Goal: Task Accomplishment & Management: Manage account settings

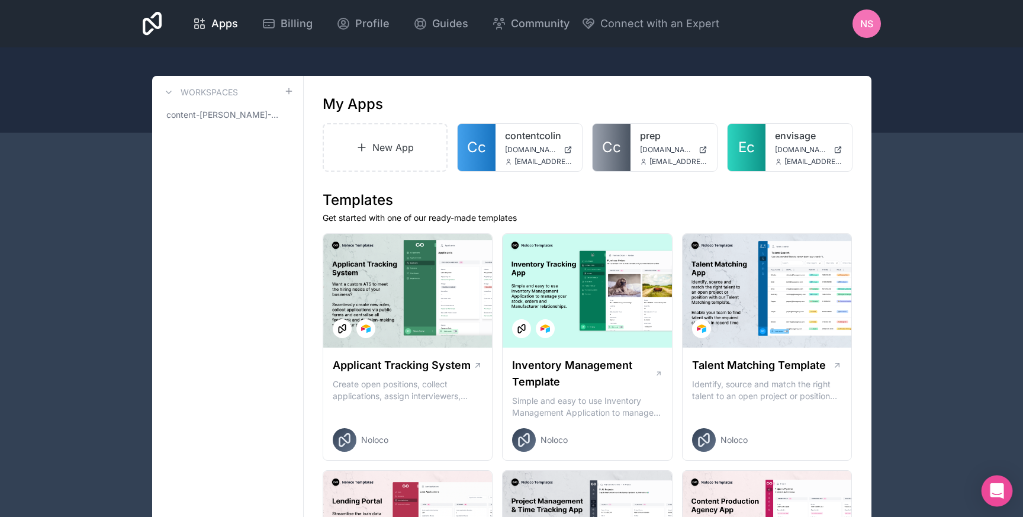
click at [990, 494] on icon "Open Intercom Messenger" at bounding box center [996, 490] width 15 height 15
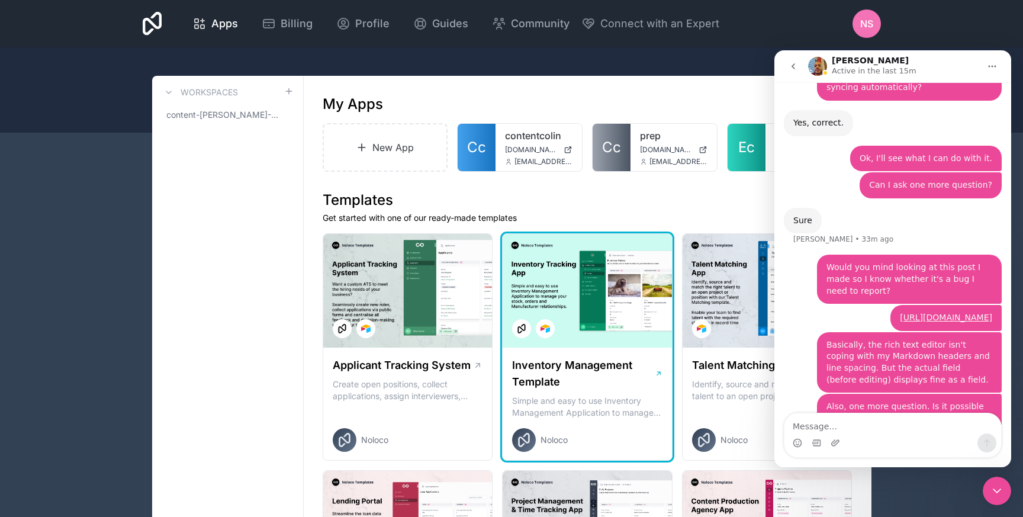
scroll to position [1584, 0]
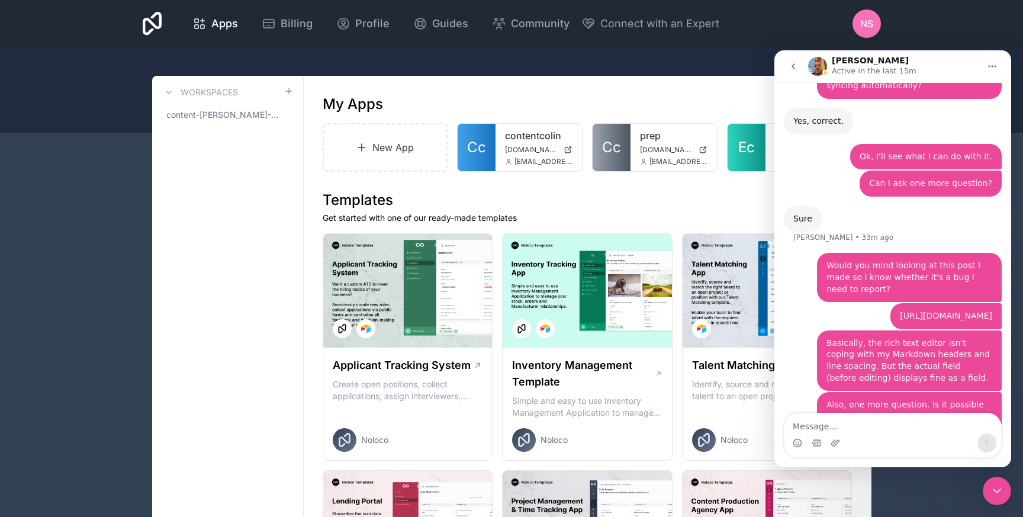
click at [900, 311] on link "https://community.noloco.io/t/rich-text-editor-and-markdown/2112" at bounding box center [946, 315] width 92 height 9
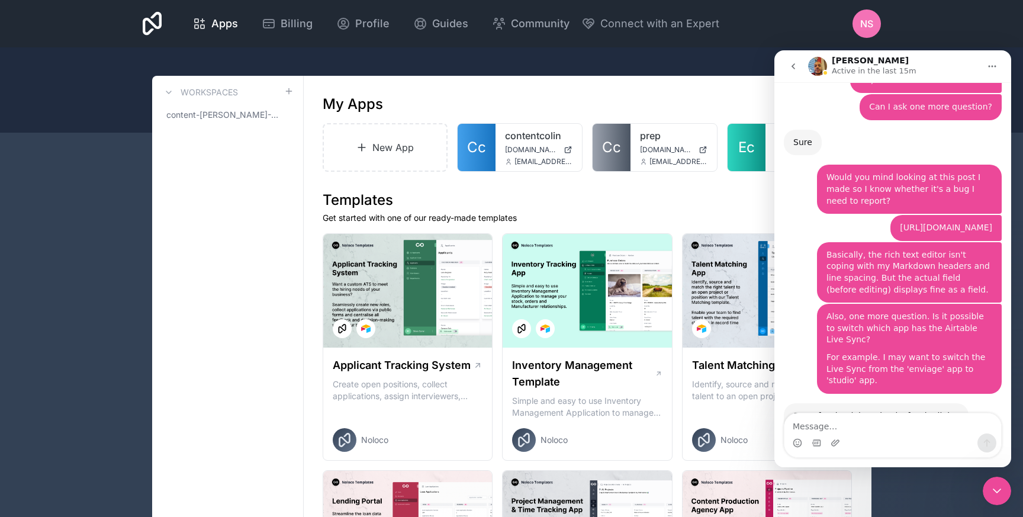
scroll to position [1695, 0]
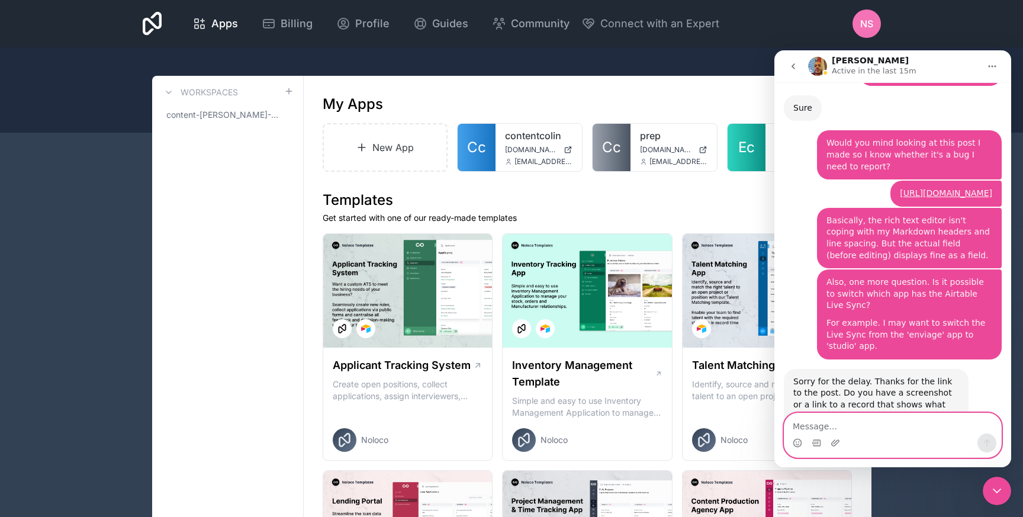
click at [862, 424] on textarea "Message…" at bounding box center [892, 423] width 217 height 20
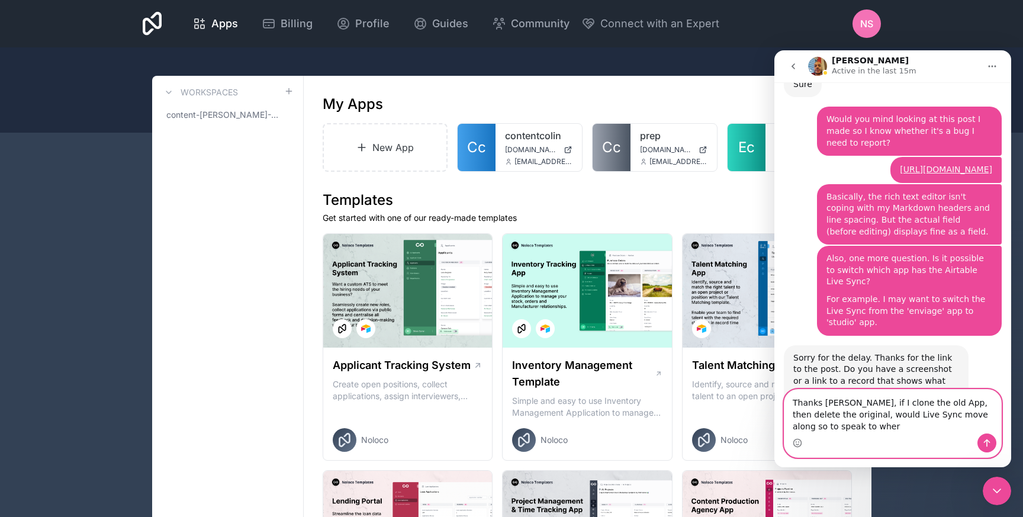
scroll to position [1719, 0]
type textarea "Thanks Carlos, if I clone the old App, then delete the original, would Live Syn…"
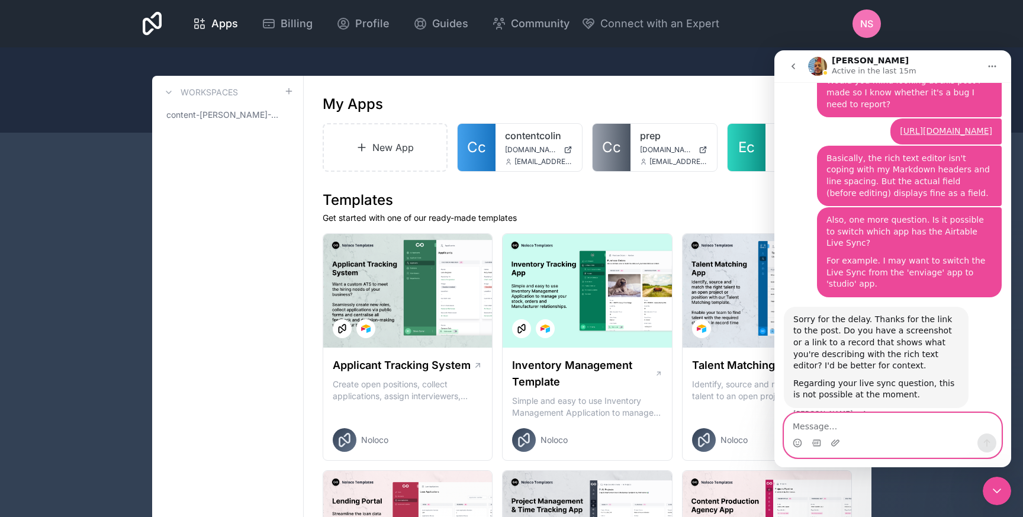
scroll to position [1753, 0]
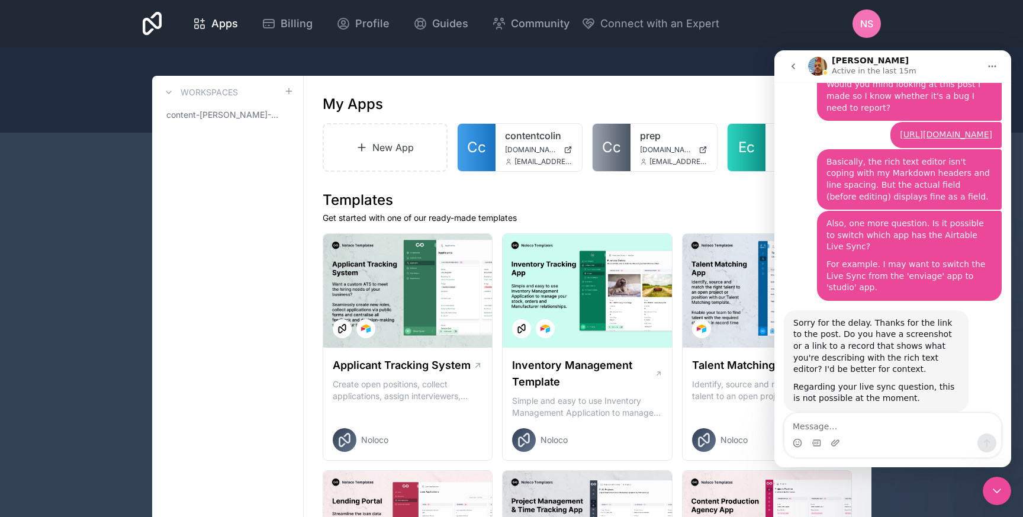
click at [642, 105] on div "My Apps" at bounding box center [588, 104] width 530 height 19
click at [611, 147] on span "Cc" at bounding box center [611, 147] width 19 height 19
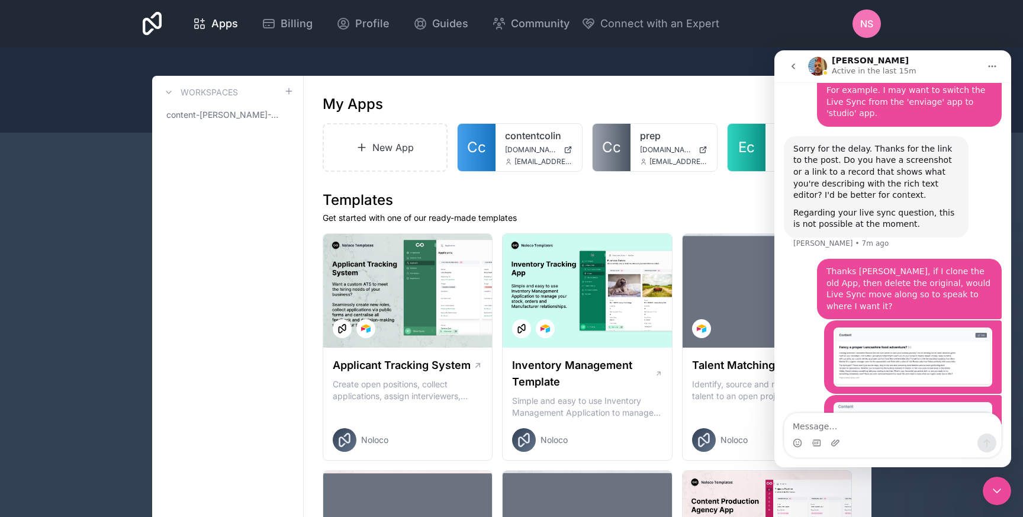
scroll to position [2042, 0]
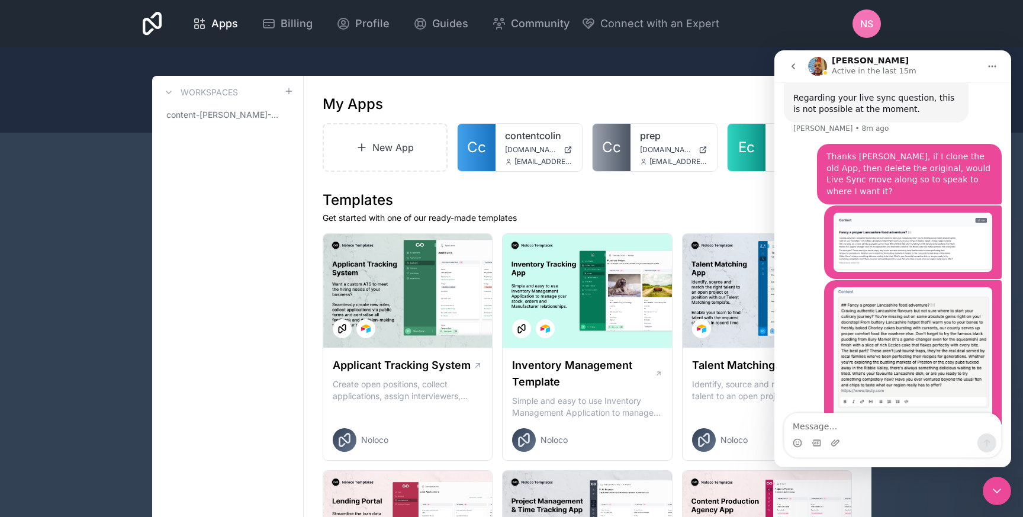
click at [1004, 496] on div "Close Intercom Messenger" at bounding box center [996, 490] width 28 height 28
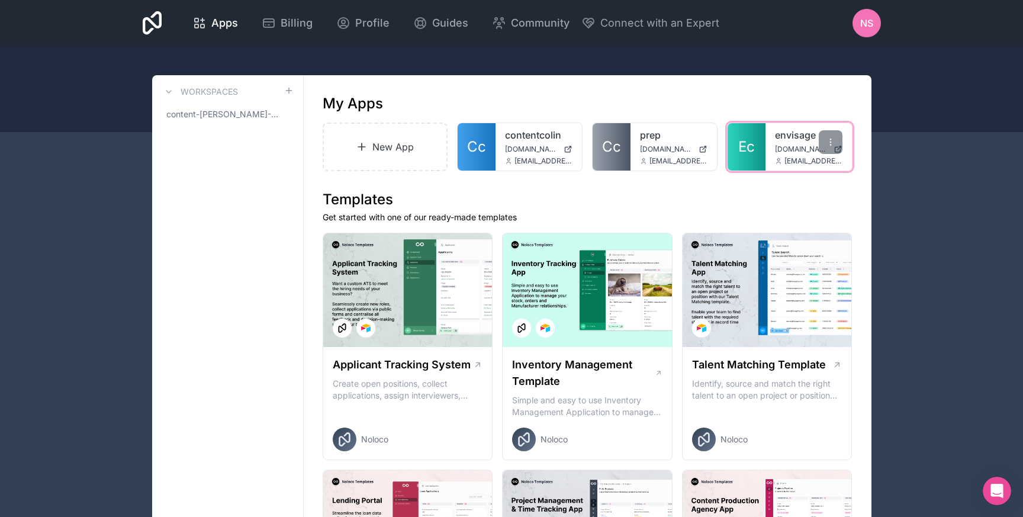
click at [781, 141] on div "envisage envisage.contentcolin.com nick@contentcolin.com" at bounding box center [808, 146] width 86 height 47
click at [735, 146] on link "Ec" at bounding box center [746, 146] width 38 height 47
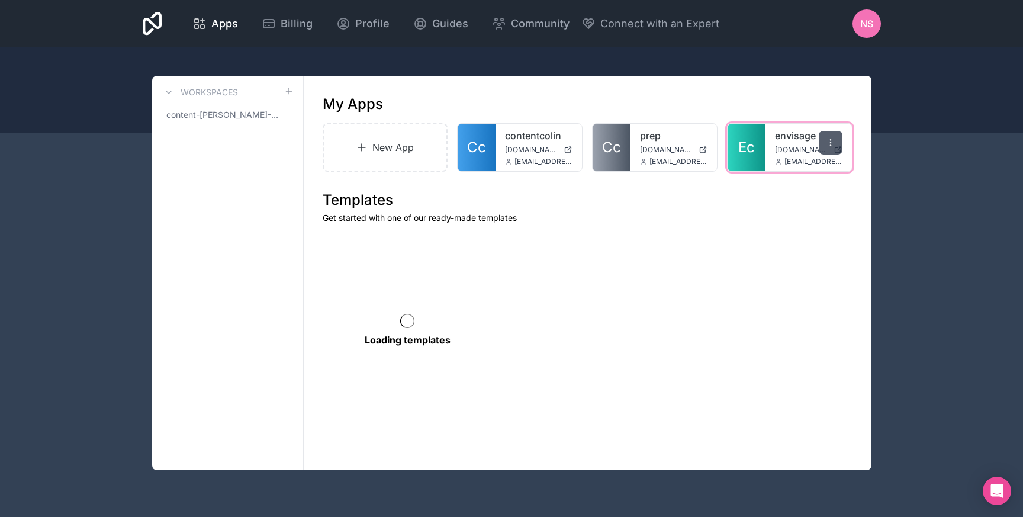
click at [832, 142] on icon at bounding box center [830, 142] width 9 height 9
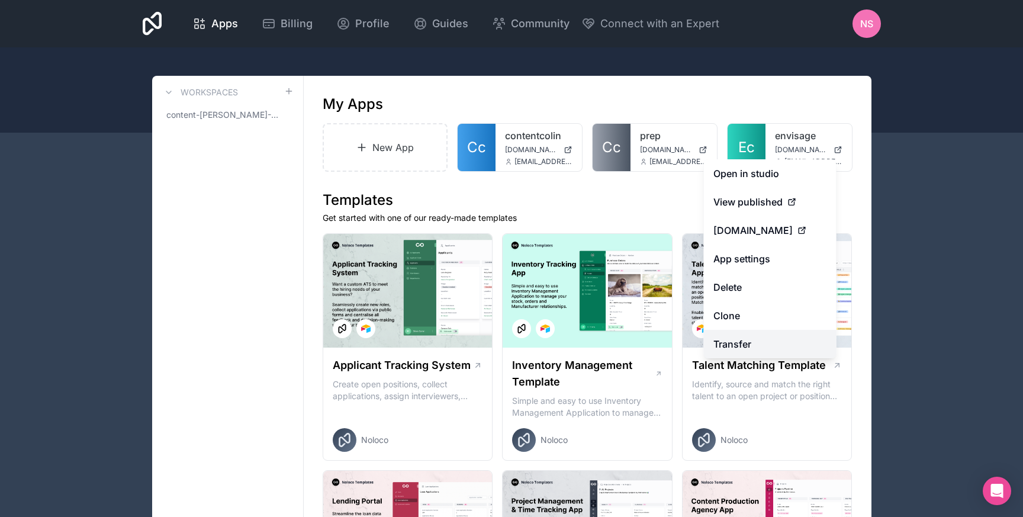
click at [752, 340] on link "Transfer" at bounding box center [770, 344] width 133 height 28
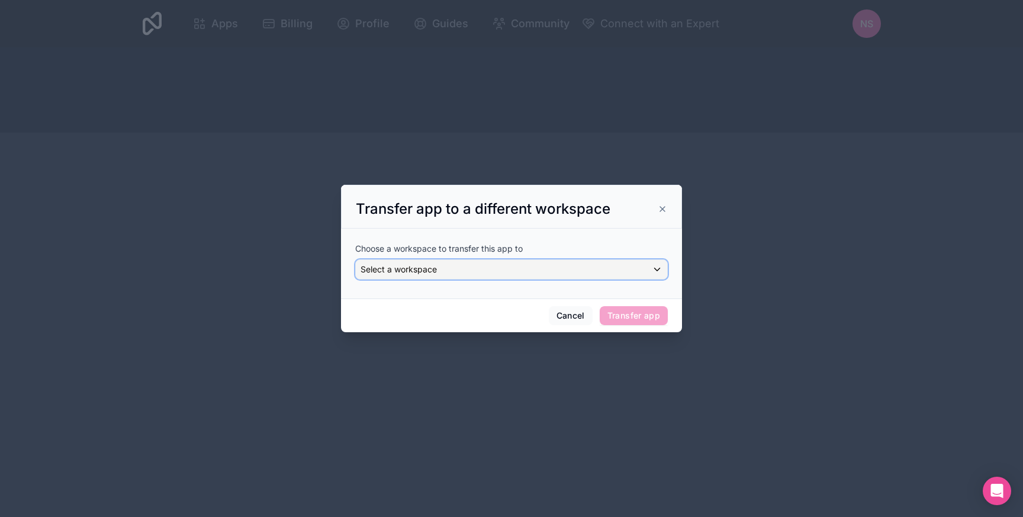
click at [510, 270] on div "Select a workspace" at bounding box center [511, 269] width 311 height 19
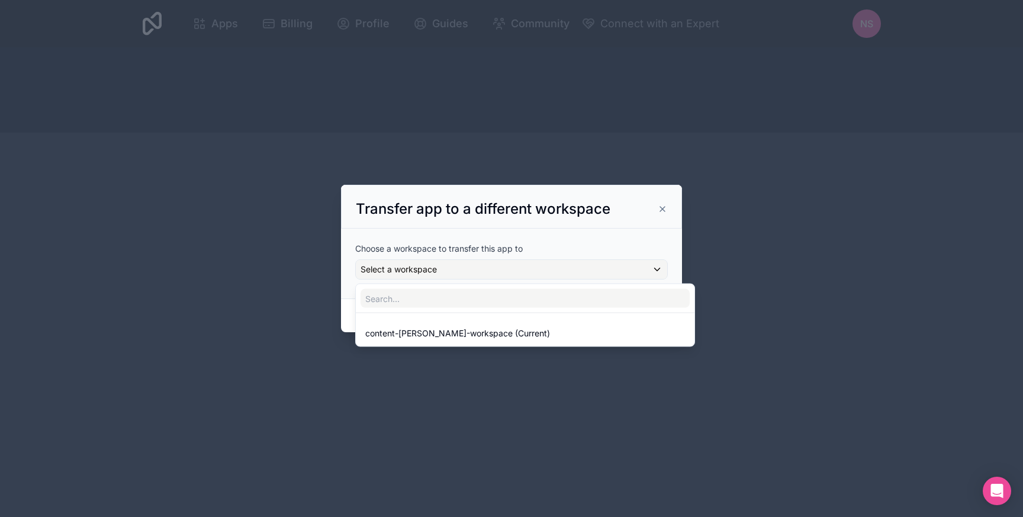
click at [535, 247] on div at bounding box center [511, 258] width 341 height 147
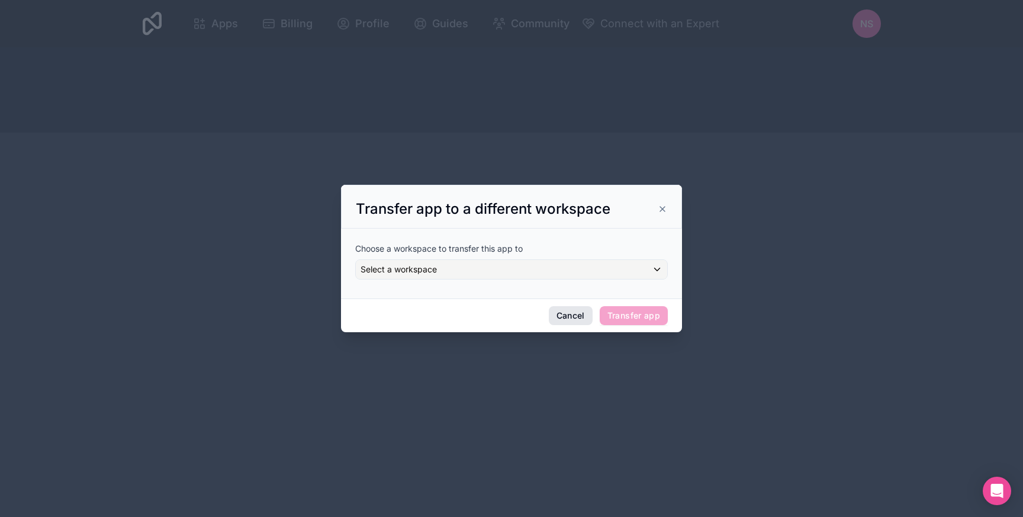
click at [573, 315] on button "Cancel" at bounding box center [571, 315] width 44 height 19
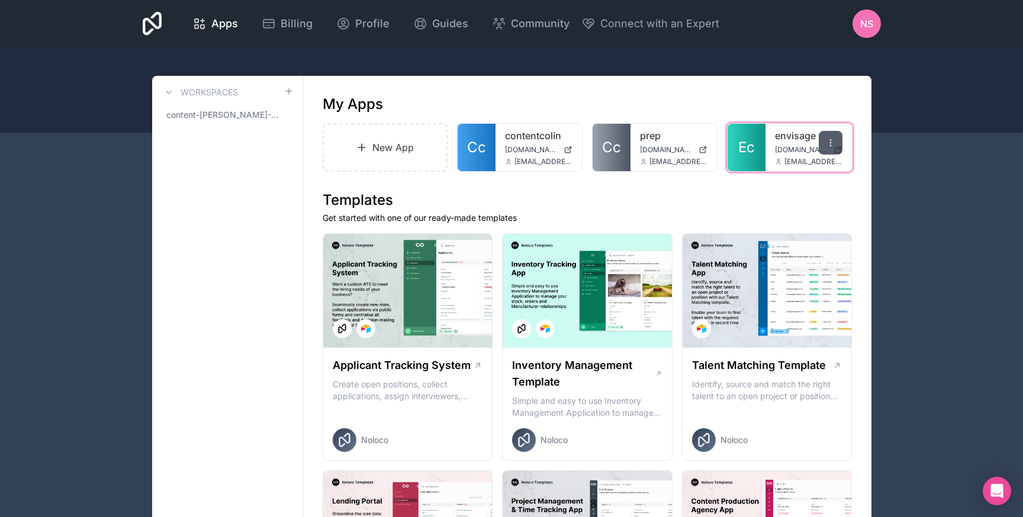
click at [834, 143] on icon at bounding box center [830, 142] width 9 height 9
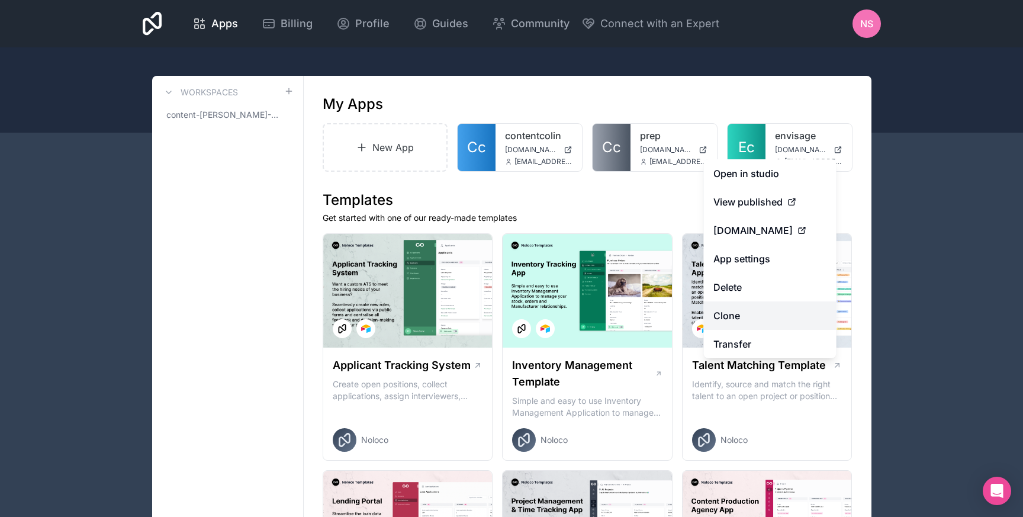
click at [760, 315] on link "Clone" at bounding box center [770, 315] width 133 height 28
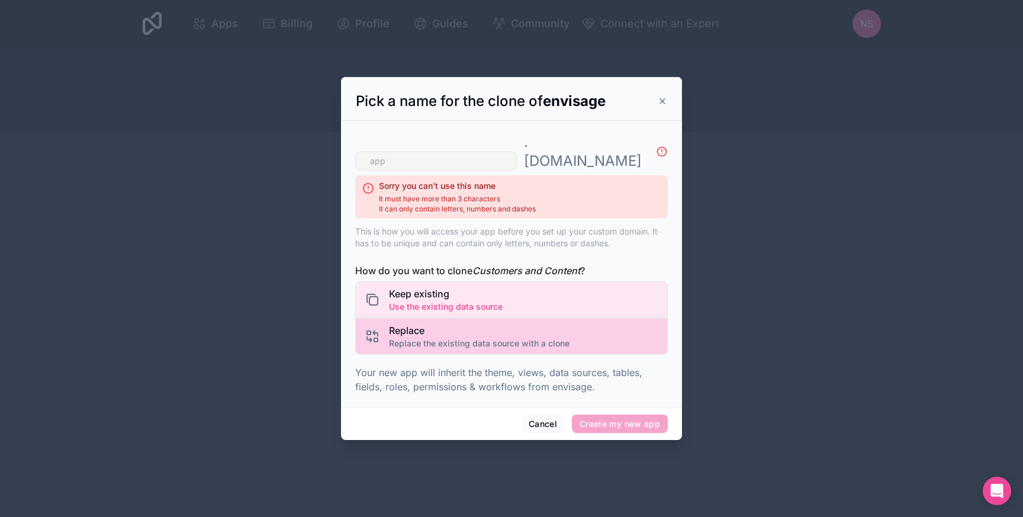
click at [459, 323] on span "Replace" at bounding box center [479, 330] width 180 height 14
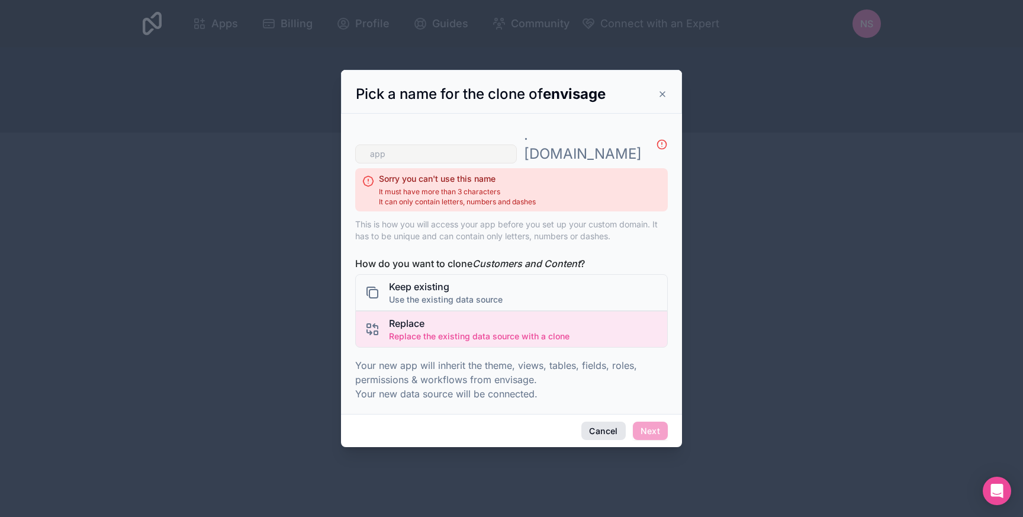
click at [610, 424] on button "Cancel" at bounding box center [603, 430] width 44 height 19
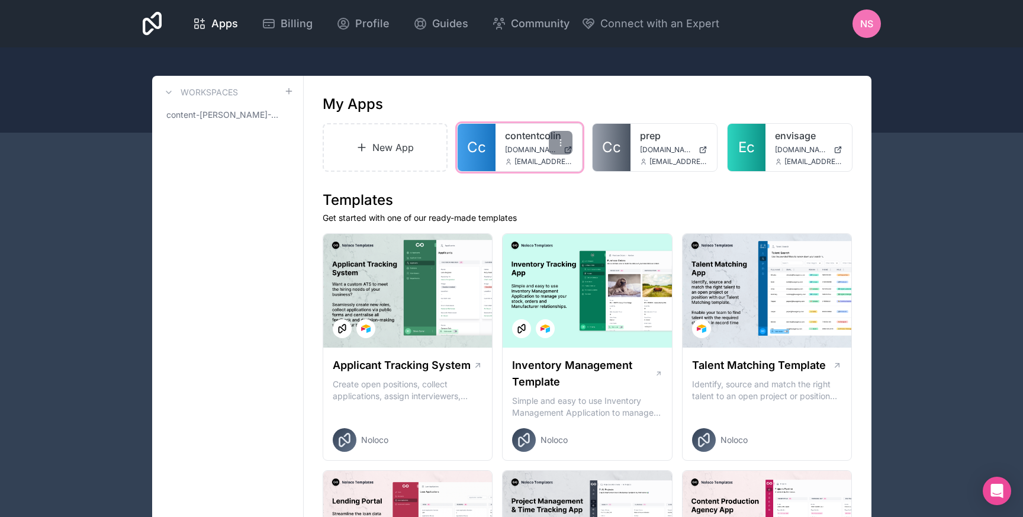
click at [476, 150] on span "Cc" at bounding box center [476, 147] width 19 height 19
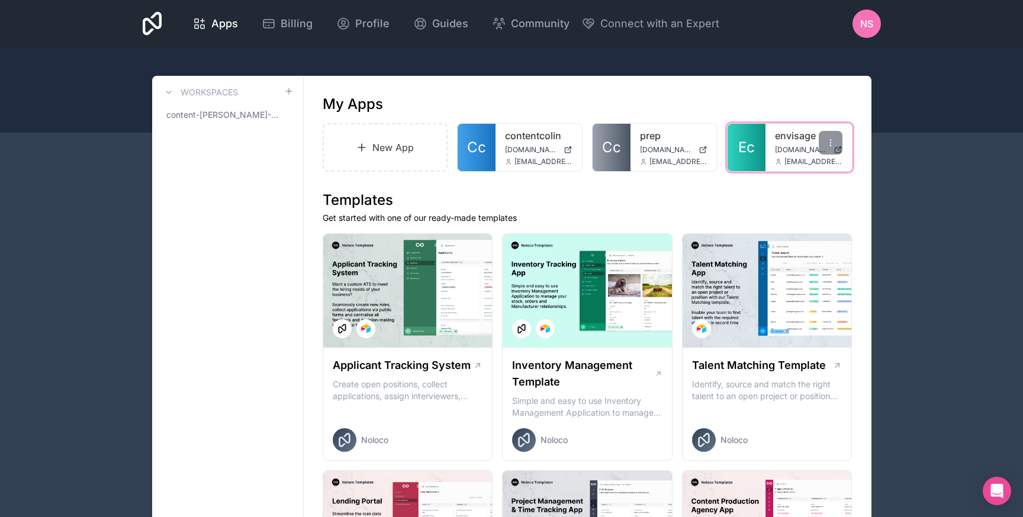
click at [752, 151] on span "Ec" at bounding box center [746, 147] width 17 height 19
click at [1002, 494] on div "Open Intercom Messenger" at bounding box center [996, 490] width 31 height 31
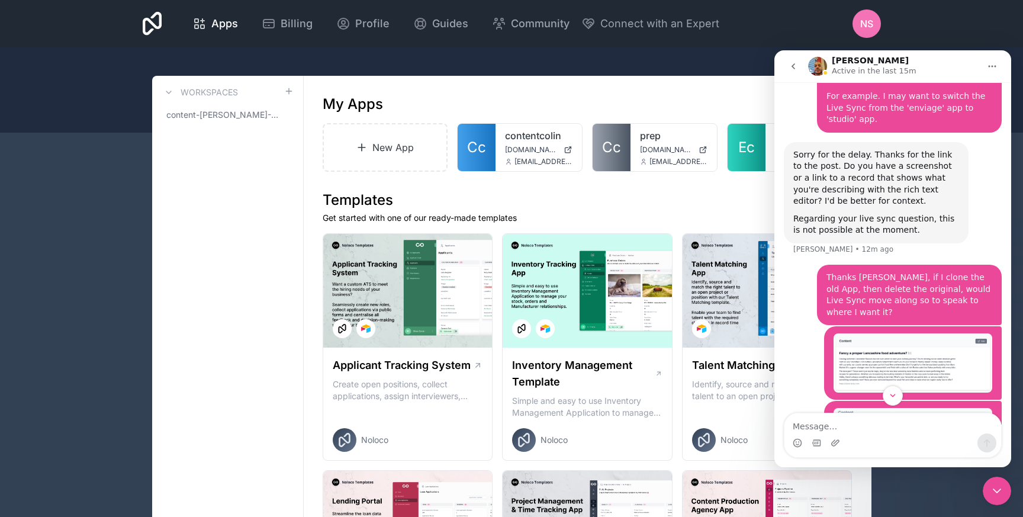
scroll to position [2042, 0]
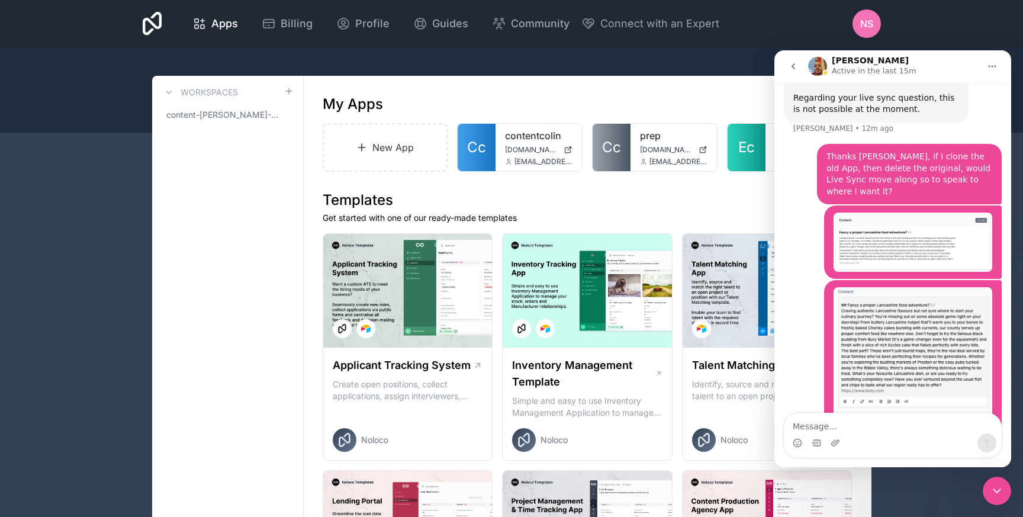
click at [936, 28] on div "Apps Billing Profile Guides Community Connect with an Expert NS Billing Profile…" at bounding box center [511, 23] width 1023 height 47
click at [1000, 494] on icon "Close Intercom Messenger" at bounding box center [996, 490] width 14 height 14
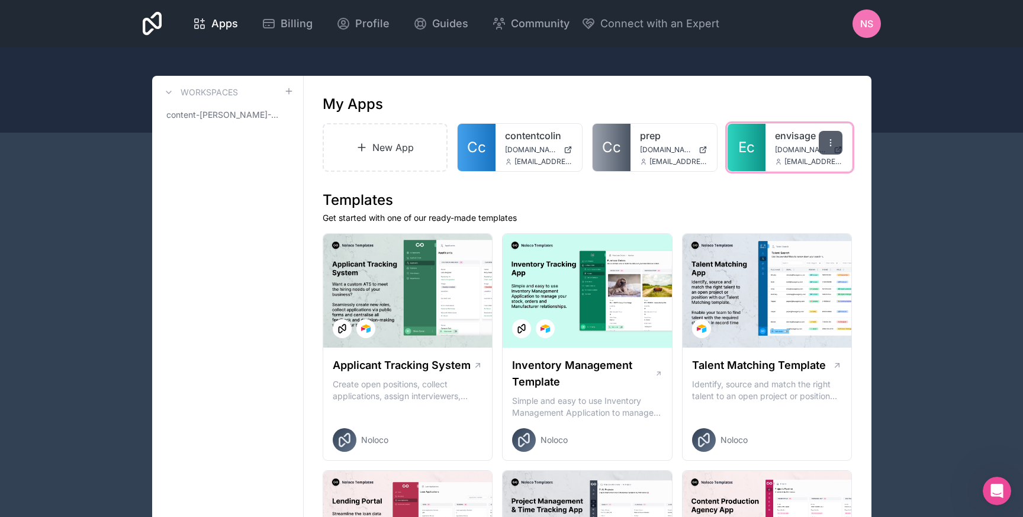
click at [830, 135] on div at bounding box center [830, 143] width 24 height 24
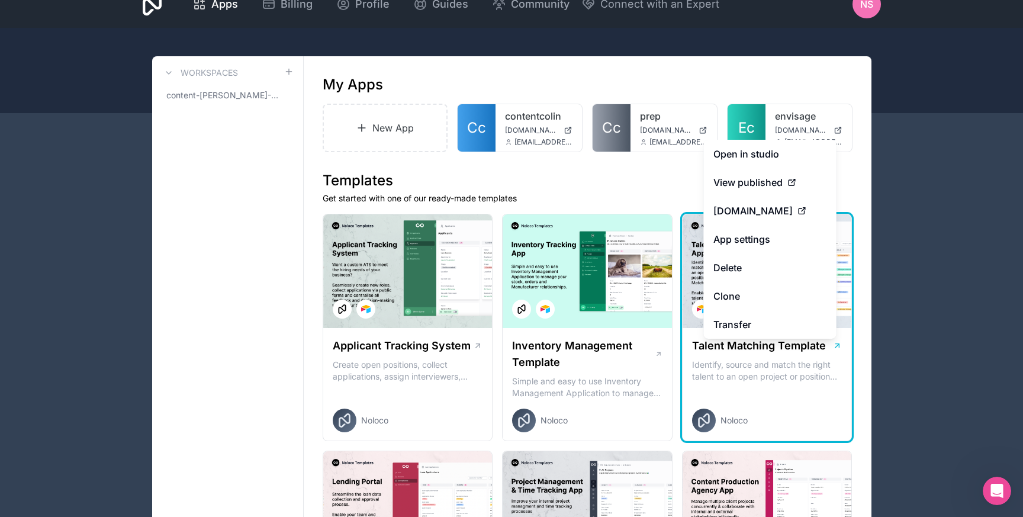
scroll to position [21, 0]
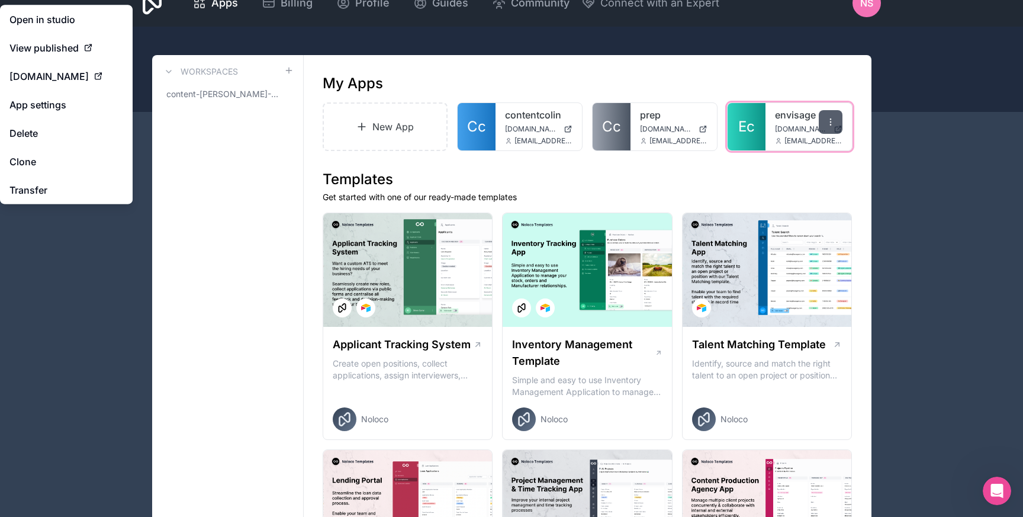
click at [832, 119] on icon at bounding box center [830, 121] width 9 height 9
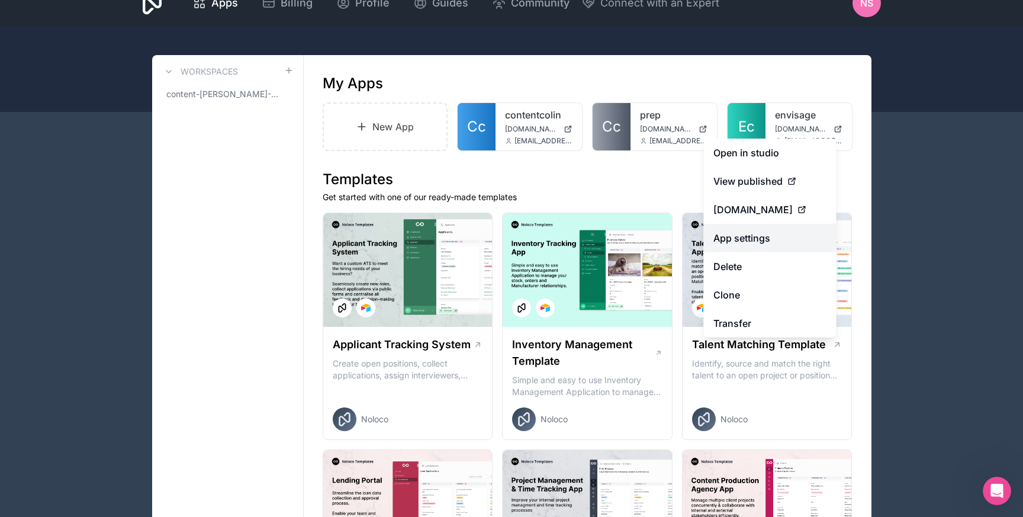
click at [754, 237] on link "App settings" at bounding box center [770, 238] width 133 height 28
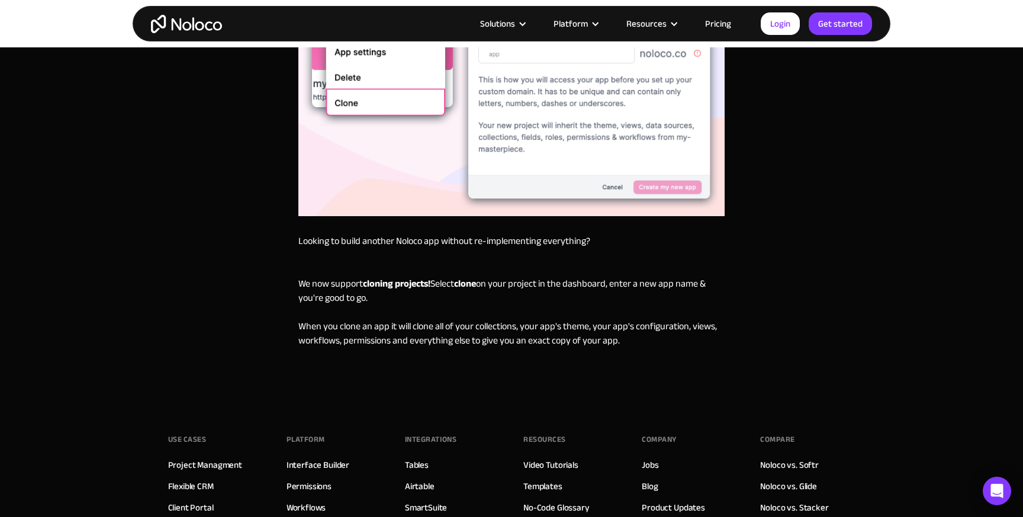
scroll to position [369, 0]
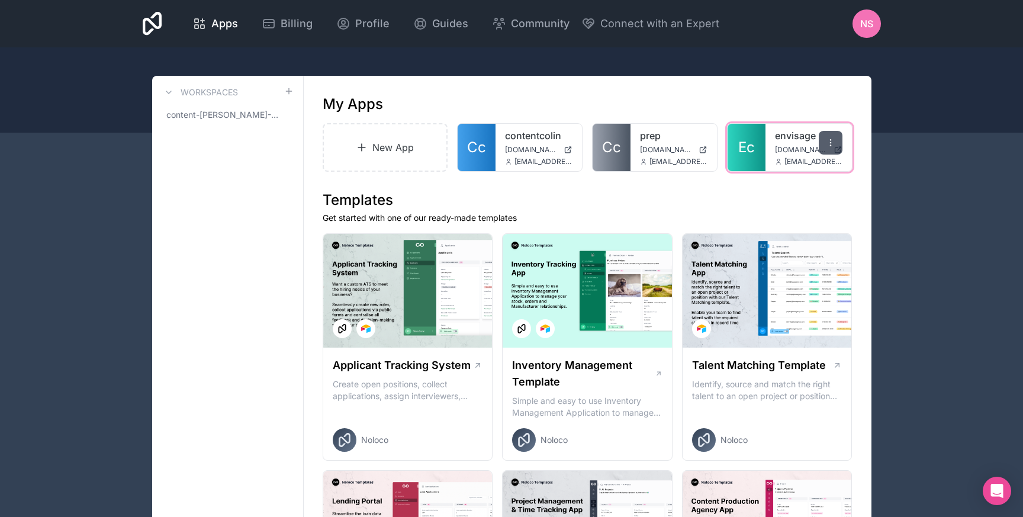
click at [830, 144] on icon at bounding box center [830, 142] width 9 height 9
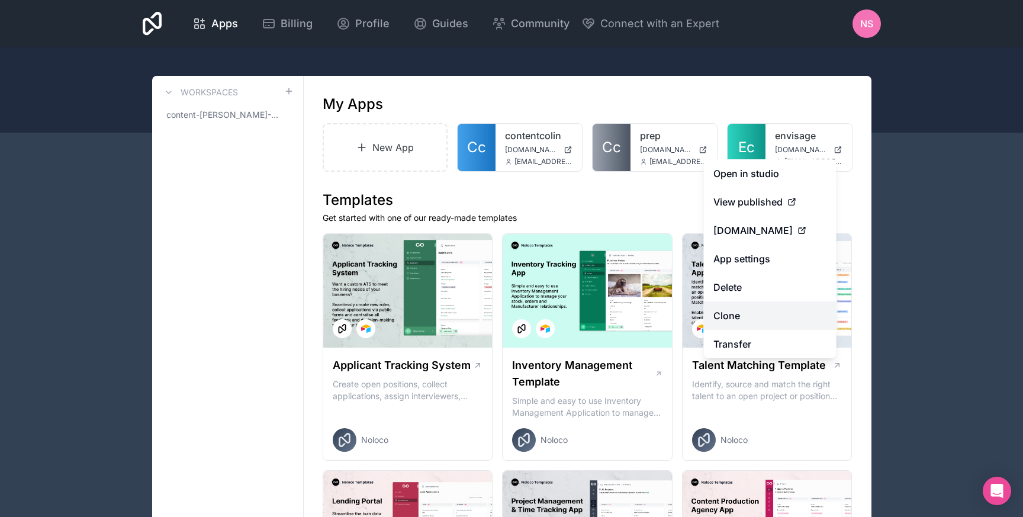
click at [737, 322] on link "Clone" at bounding box center [770, 315] width 133 height 28
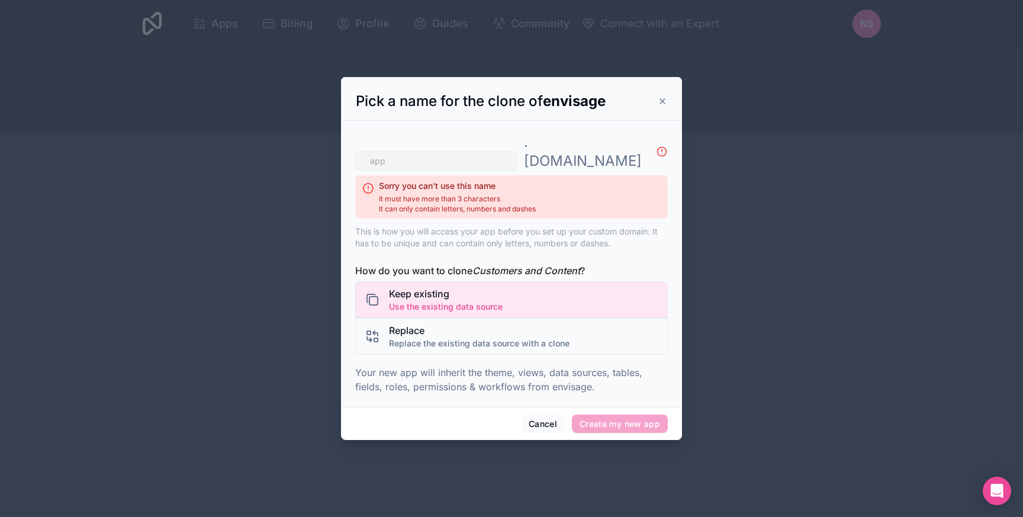
click at [425, 155] on input "text" at bounding box center [436, 160] width 162 height 19
click at [653, 108] on div "Pick a name for the clone of envisage" at bounding box center [511, 101] width 311 height 19
click at [662, 106] on icon at bounding box center [661, 100] width 9 height 9
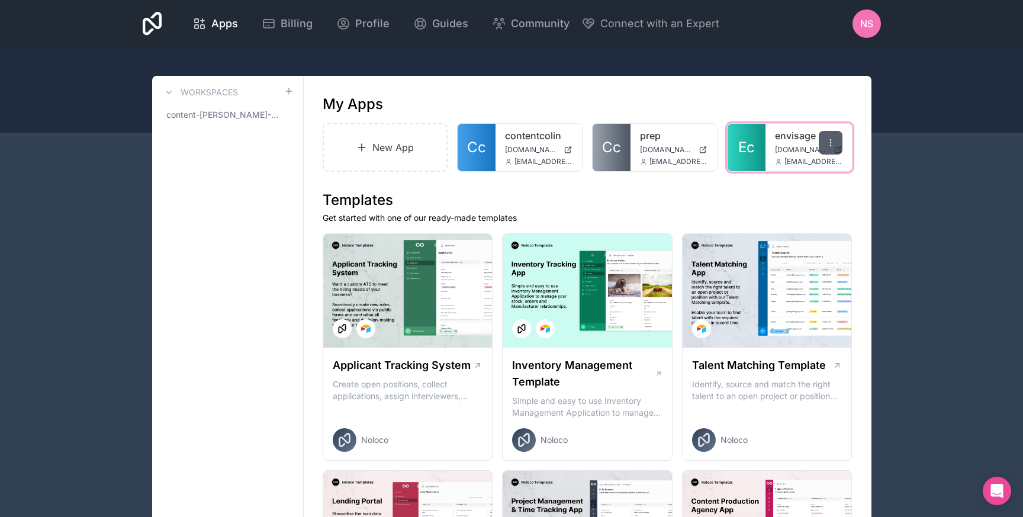
click at [828, 147] on icon at bounding box center [830, 142] width 9 height 9
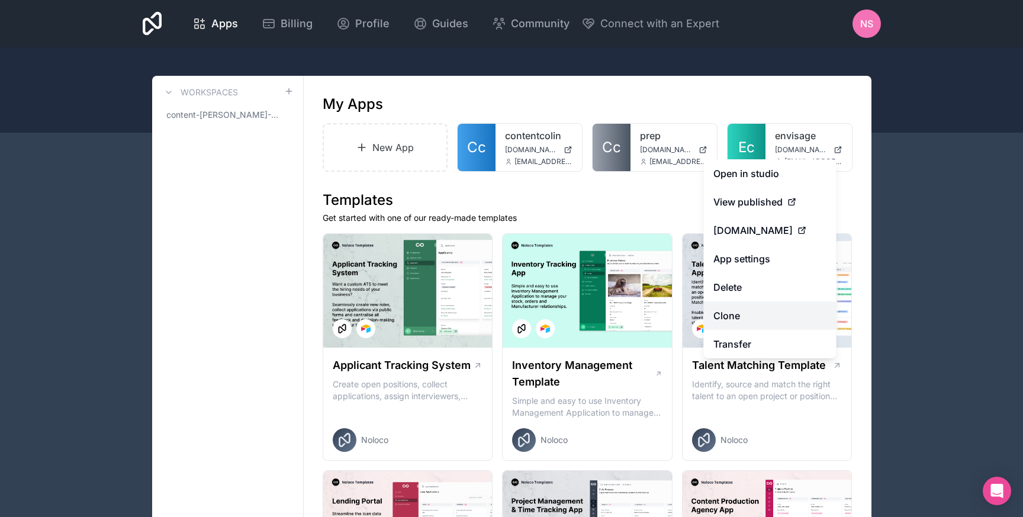
click at [762, 312] on link "Clone" at bounding box center [770, 315] width 133 height 28
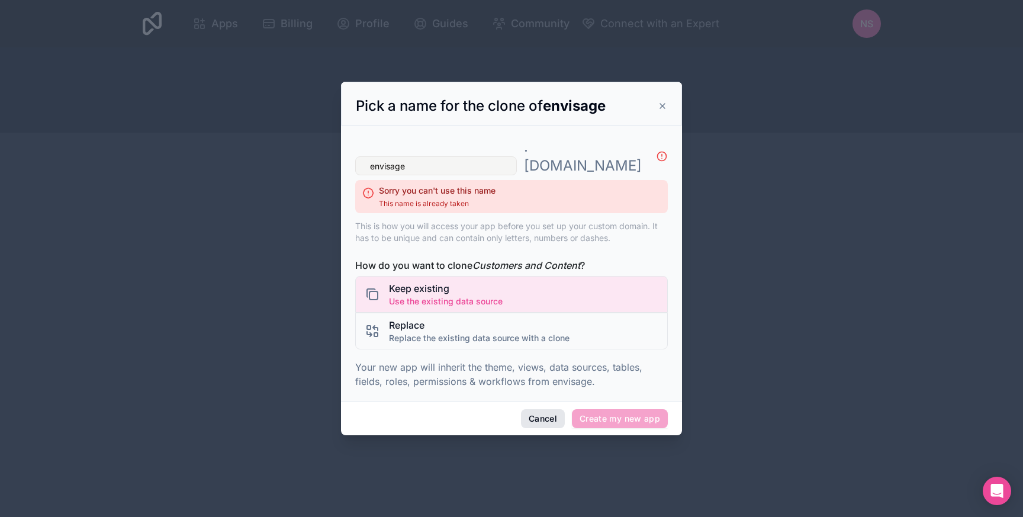
type input "envisage"
click at [559, 410] on button "Cancel" at bounding box center [543, 418] width 44 height 19
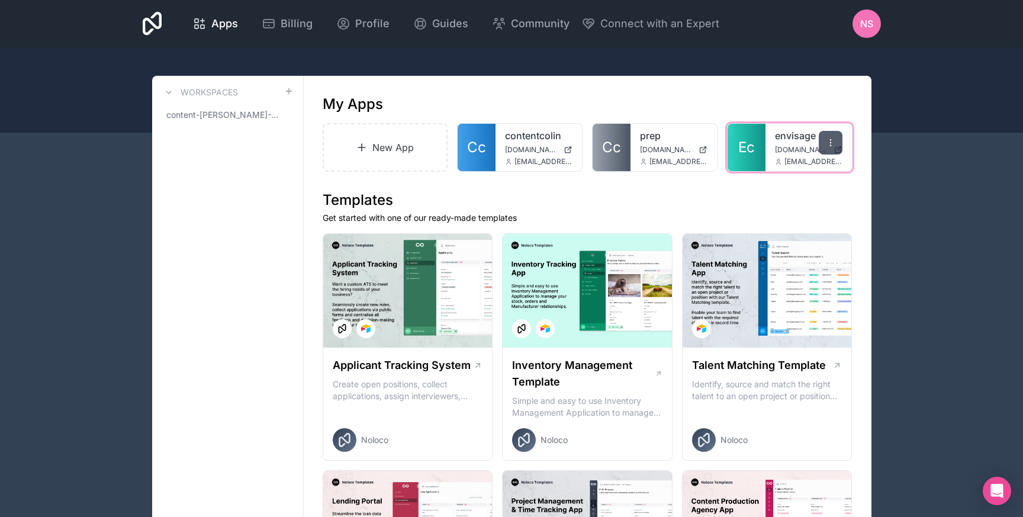
click at [832, 138] on icon at bounding box center [830, 142] width 9 height 9
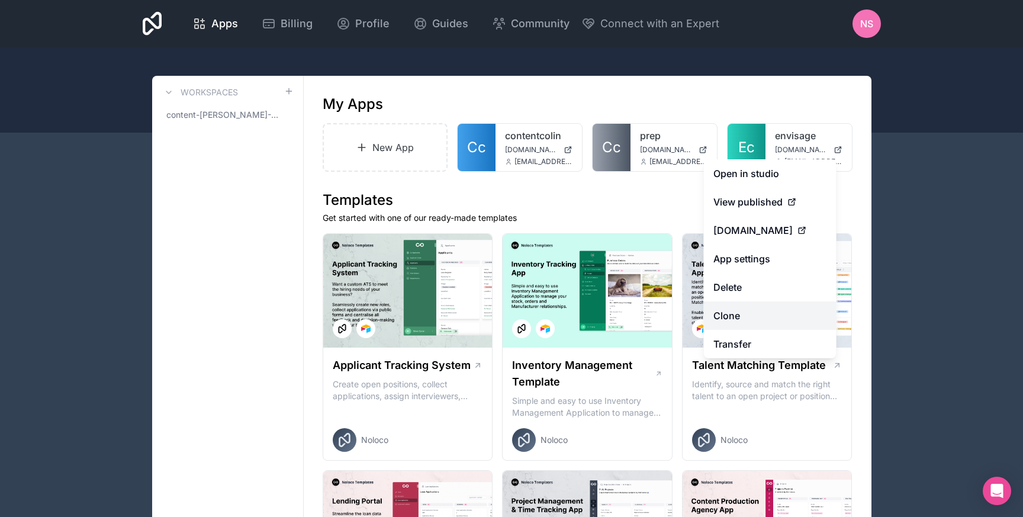
click at [751, 318] on link "Clone" at bounding box center [770, 315] width 133 height 28
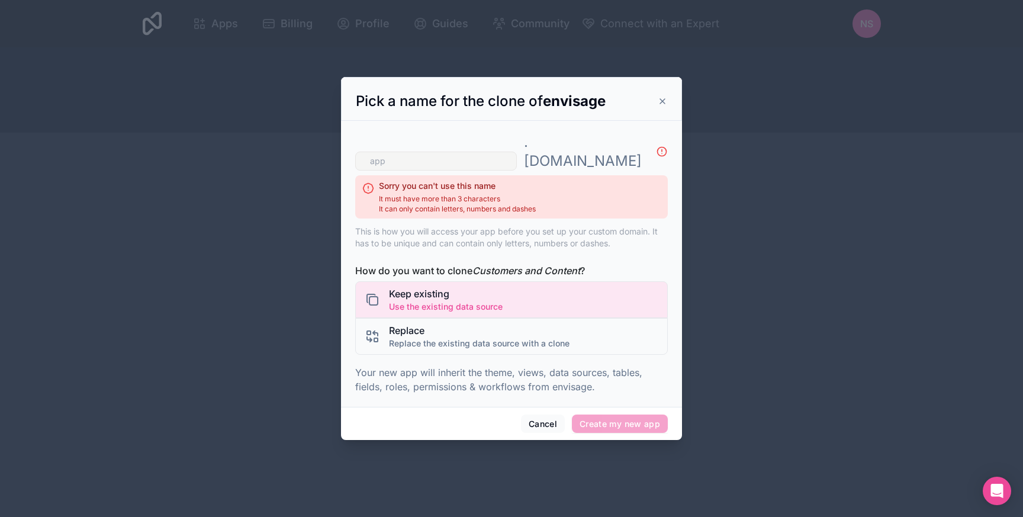
click at [415, 151] on input "text" at bounding box center [436, 160] width 162 height 19
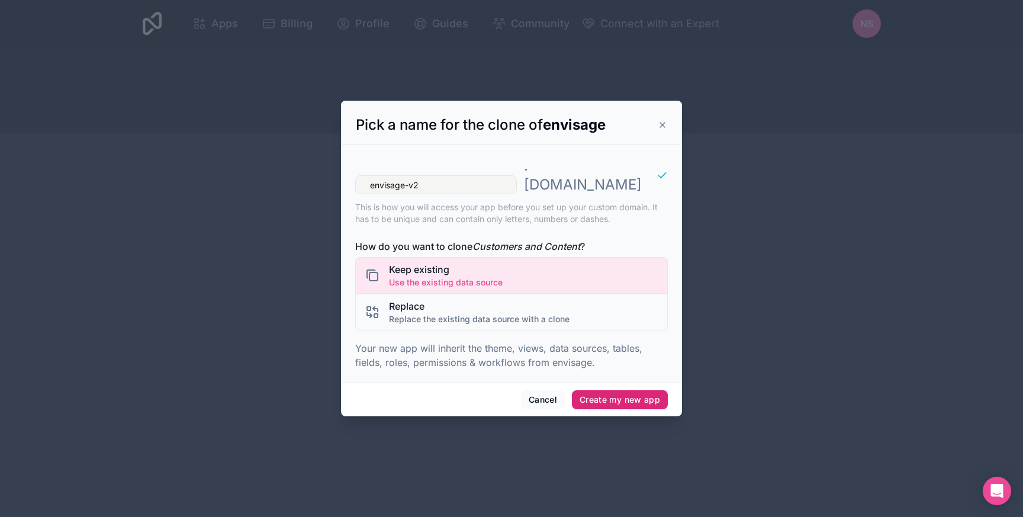
type input "envisage-v2"
click at [638, 391] on button "Create my new app" at bounding box center [620, 399] width 96 height 19
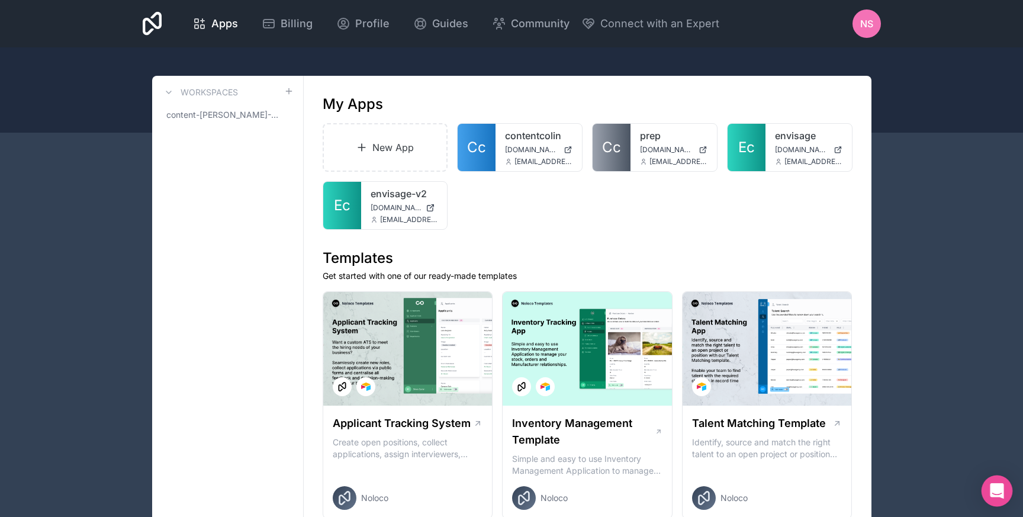
click at [1009, 492] on body "Apps Billing Profile Guides Community Connect with an Expert NS Billing Profile…" at bounding box center [511, 258] width 1023 height 517
click at [991, 487] on icon "Open Intercom Messenger" at bounding box center [996, 490] width 15 height 15
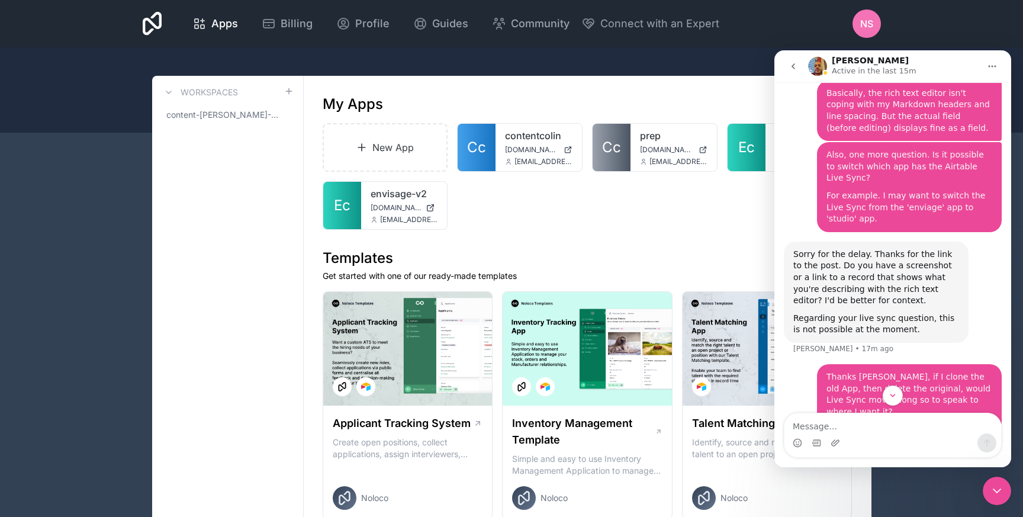
scroll to position [2042, 0]
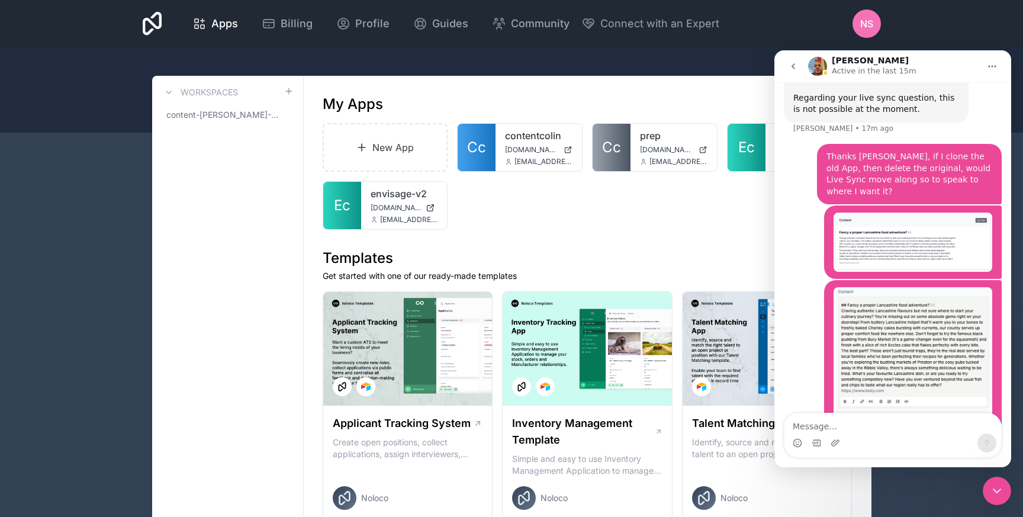
click at [712, 50] on div at bounding box center [511, 89] width 1023 height 85
click at [1000, 497] on icon "Close Intercom Messenger" at bounding box center [996, 490] width 14 height 14
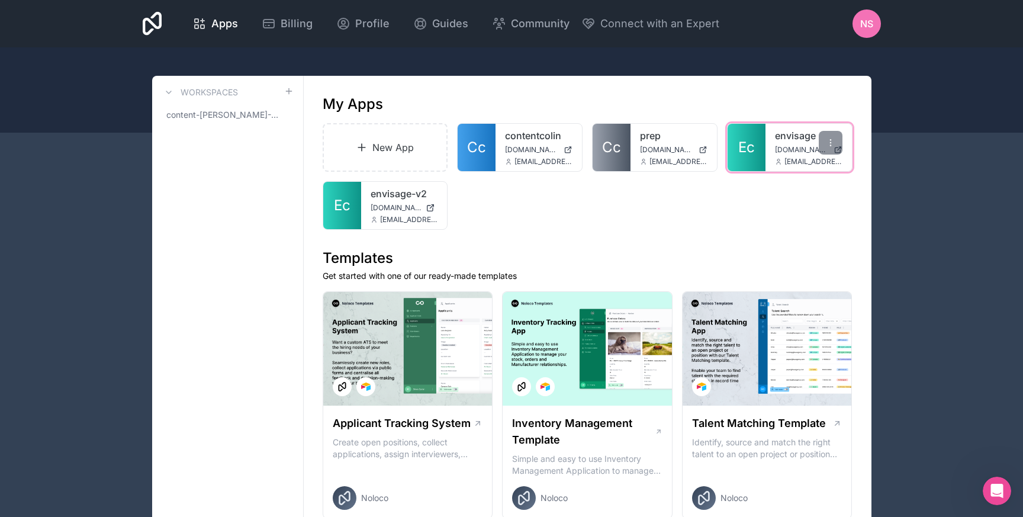
click at [760, 148] on link "Ec" at bounding box center [746, 147] width 38 height 47
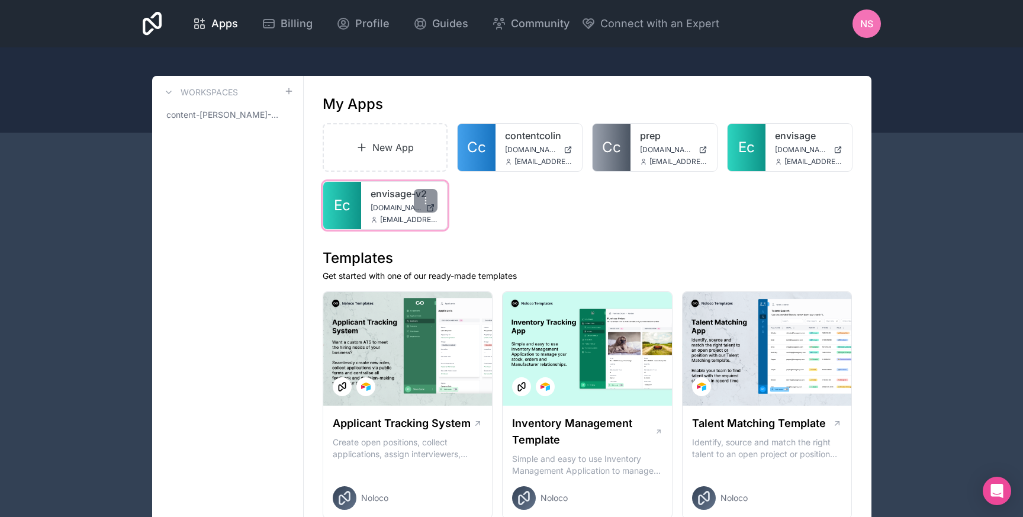
click at [346, 198] on span "Ec" at bounding box center [342, 205] width 17 height 19
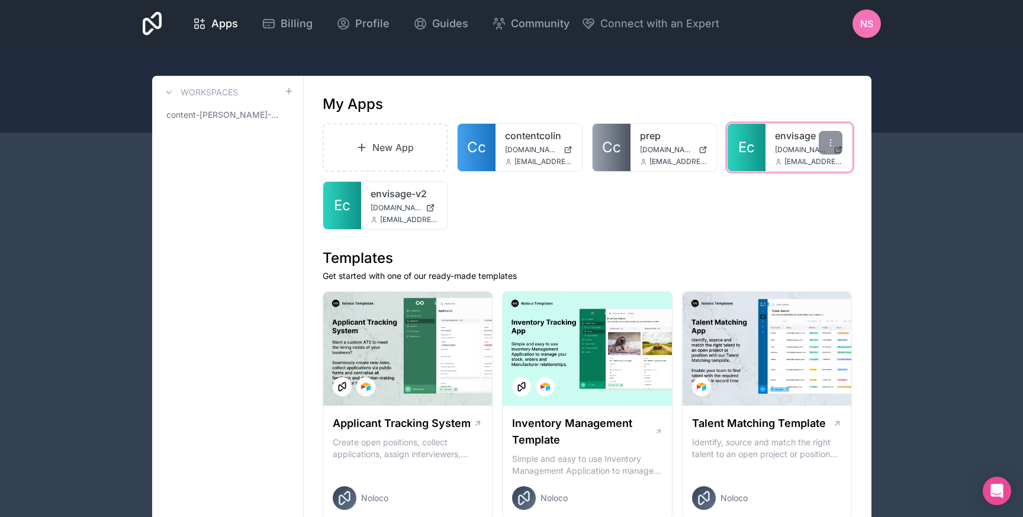
click at [732, 162] on link "Ec" at bounding box center [746, 147] width 38 height 47
click at [833, 146] on icon at bounding box center [830, 142] width 9 height 9
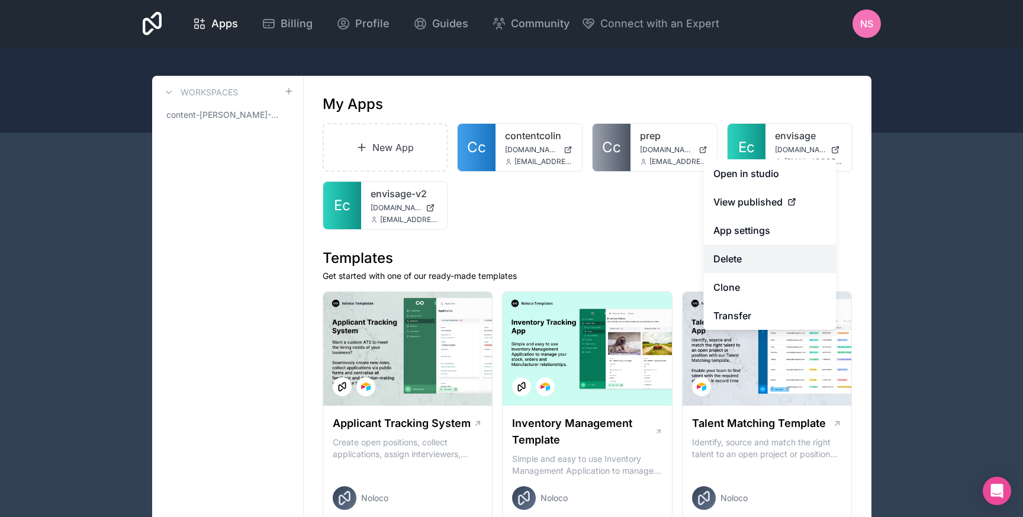
click at [750, 264] on button "Delete" at bounding box center [770, 258] width 133 height 28
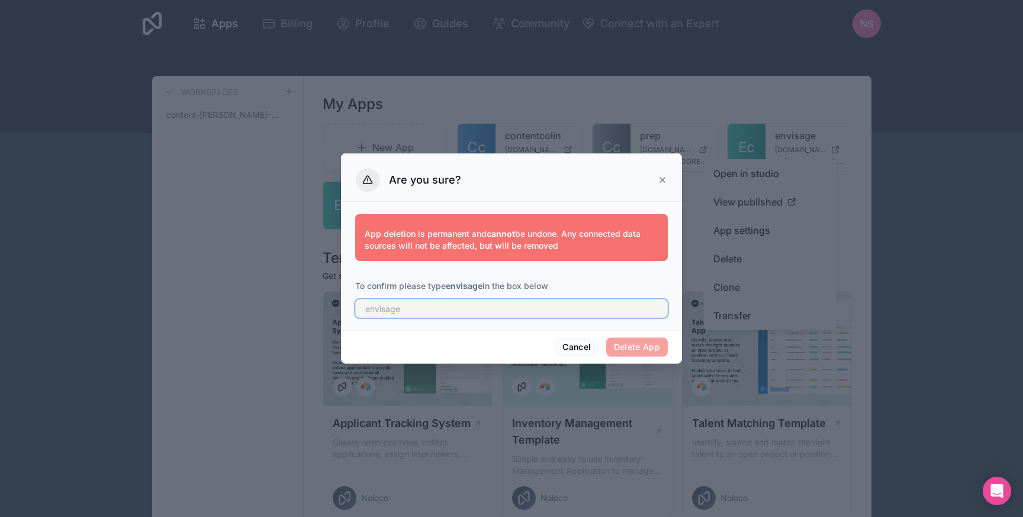
click at [524, 315] on input "text" at bounding box center [511, 308] width 312 height 19
type input "envisage"
click at [640, 348] on button "Delete App" at bounding box center [637, 346] width 62 height 19
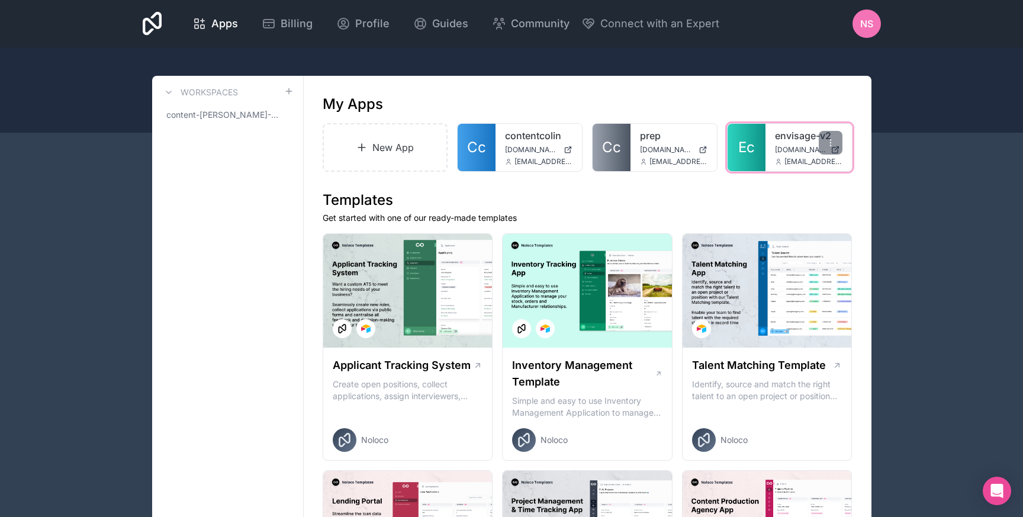
click at [750, 150] on span "Ec" at bounding box center [746, 147] width 17 height 19
click at [743, 143] on span "Ec" at bounding box center [746, 147] width 17 height 19
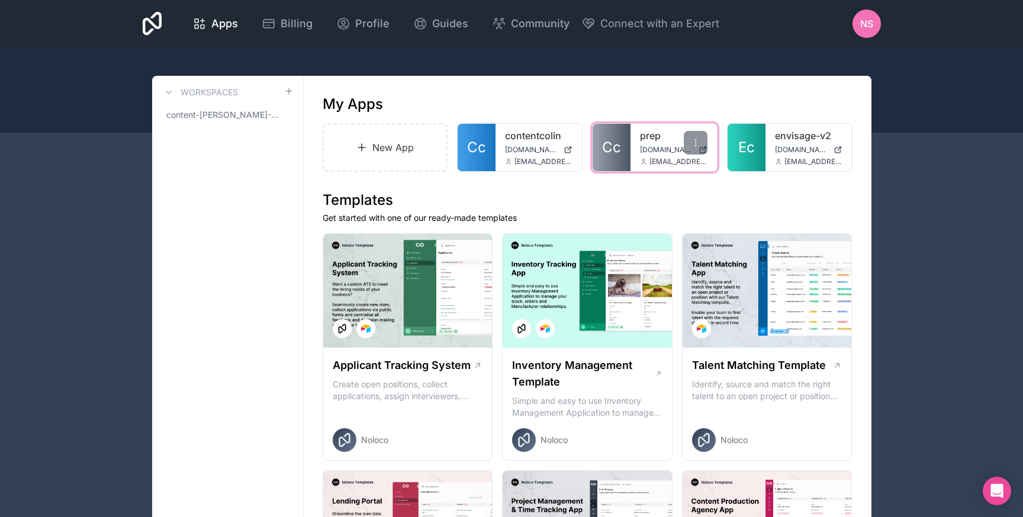
click at [624, 157] on link "Cc" at bounding box center [611, 147] width 38 height 47
click at [608, 143] on span "Cc" at bounding box center [611, 147] width 19 height 19
click at [1000, 494] on icon "Open Intercom Messenger" at bounding box center [996, 490] width 14 height 15
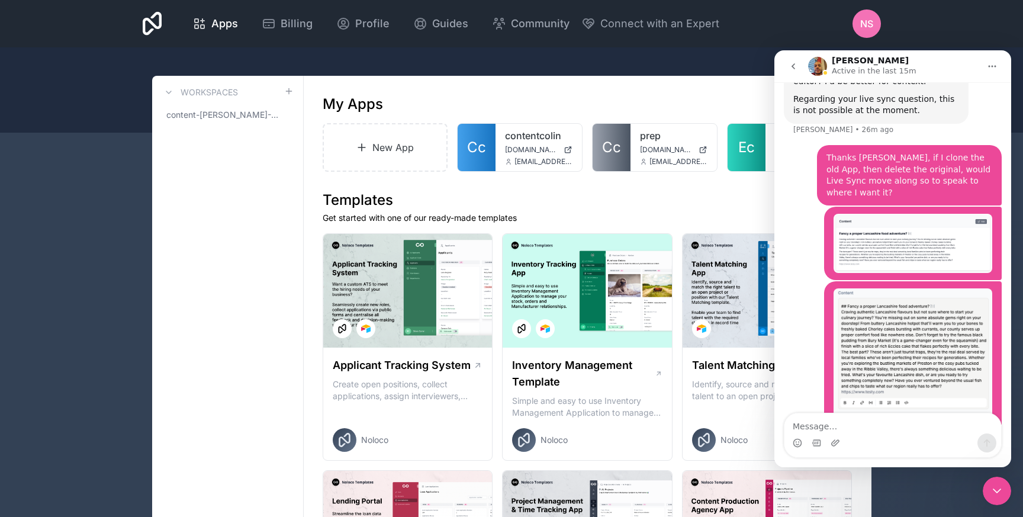
scroll to position [2042, 0]
click at [228, 22] on span "Apps" at bounding box center [224, 23] width 27 height 17
click at [790, 59] on button "go back" at bounding box center [793, 66] width 22 height 22
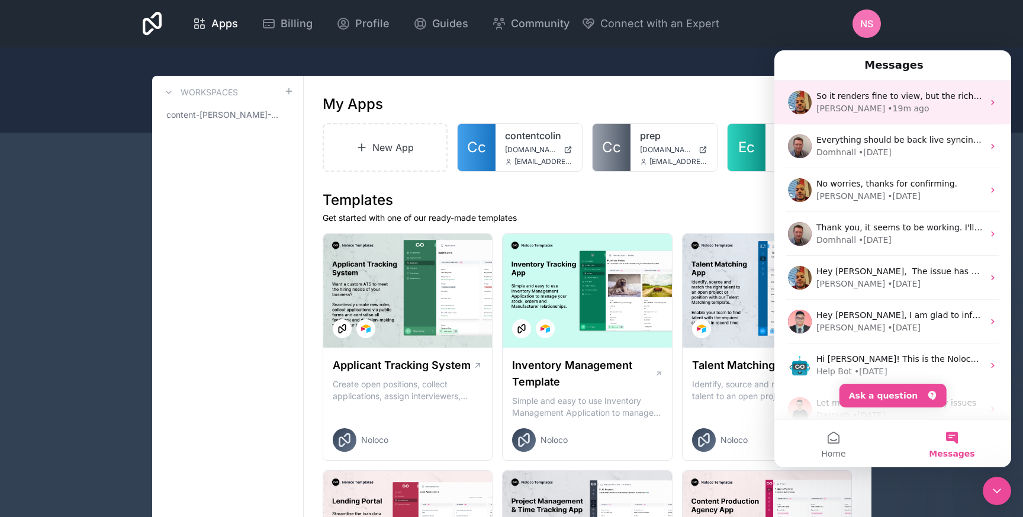
click at [900, 99] on span "So it renders fine to view, but the rich text editor doesn't render it correctl…" at bounding box center [996, 95] width 361 height 9
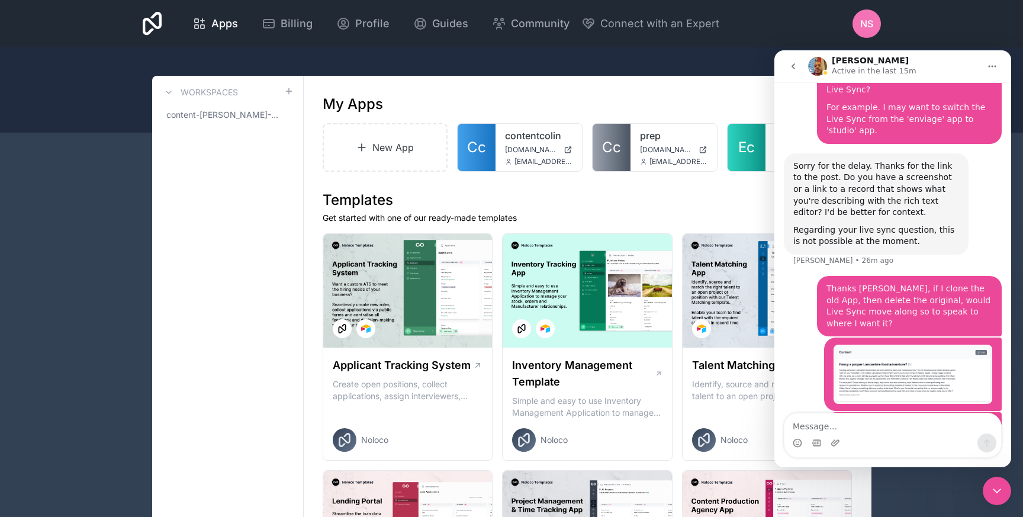
scroll to position [2006, 0]
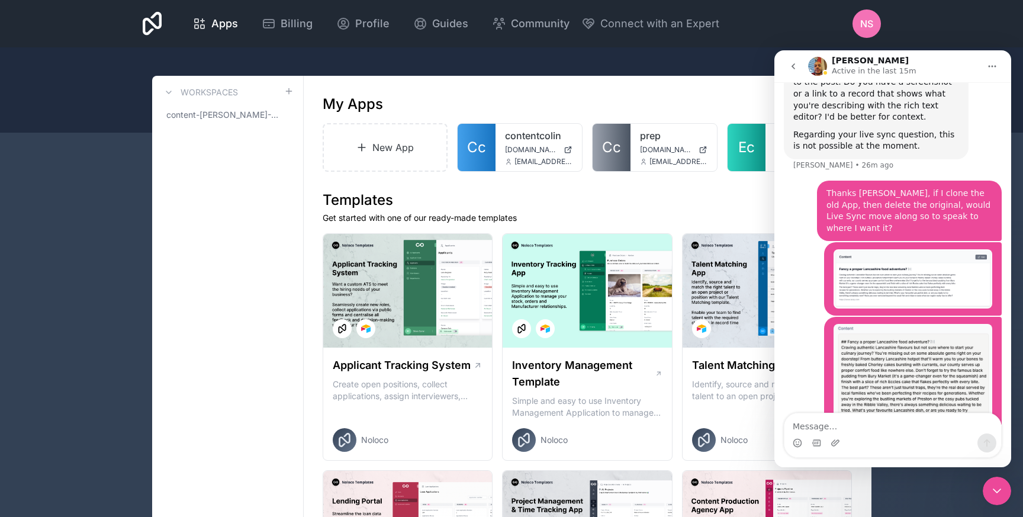
click at [1008, 488] on div "Close Intercom Messenger" at bounding box center [996, 490] width 28 height 28
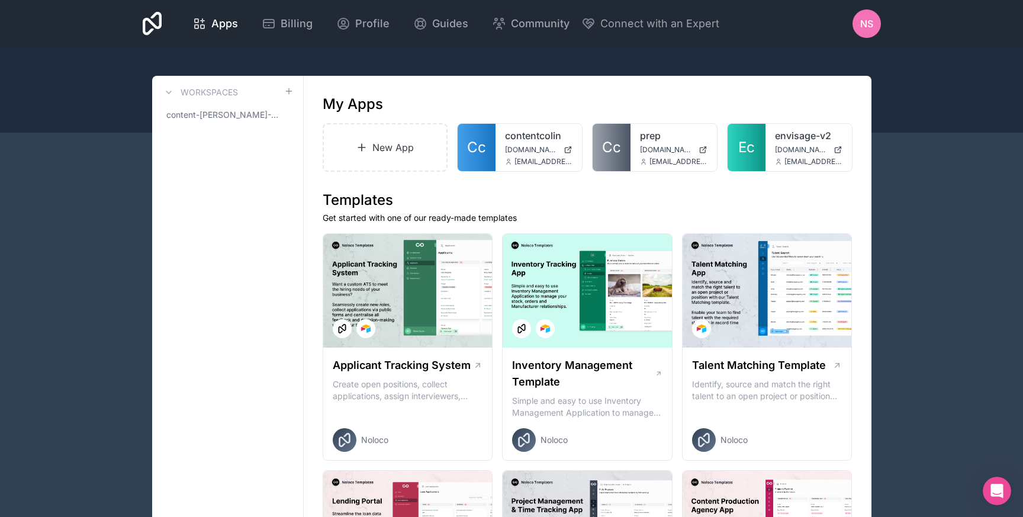
scroll to position [2042, 0]
click at [602, 144] on span "Cc" at bounding box center [611, 147] width 19 height 19
click at [611, 153] on span "Cc" at bounding box center [611, 147] width 19 height 19
